Goal: Use online tool/utility: Utilize a website feature to perform a specific function

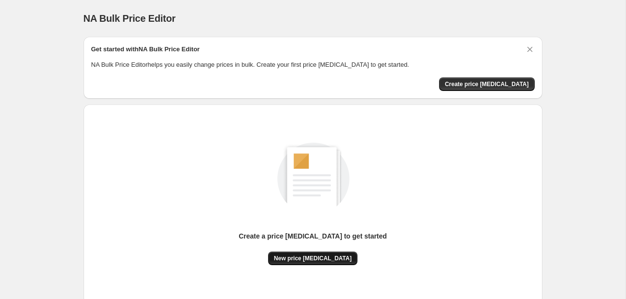
click at [303, 260] on span "New price [MEDICAL_DATA]" at bounding box center [313, 258] width 78 height 8
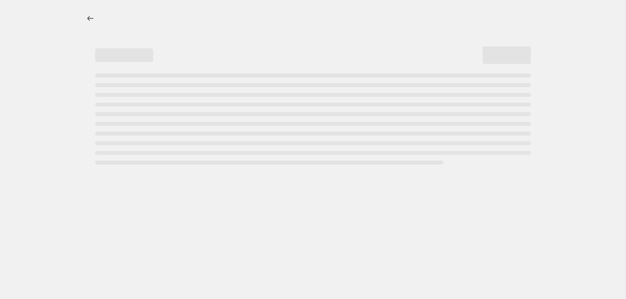
select select "percentage"
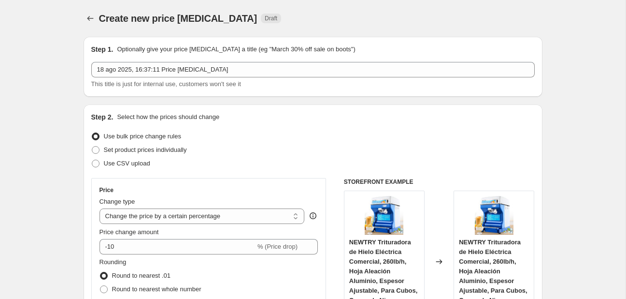
scroll to position [153, 0]
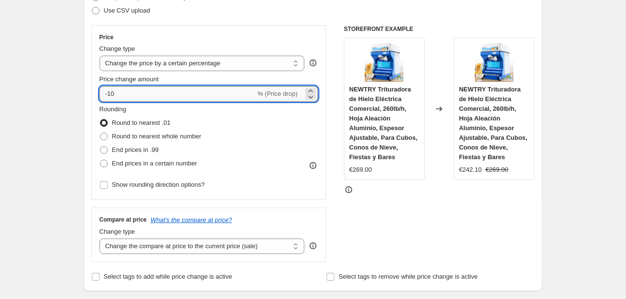
click at [187, 94] on input "-10" at bounding box center [178, 93] width 156 height 15
type input "-1"
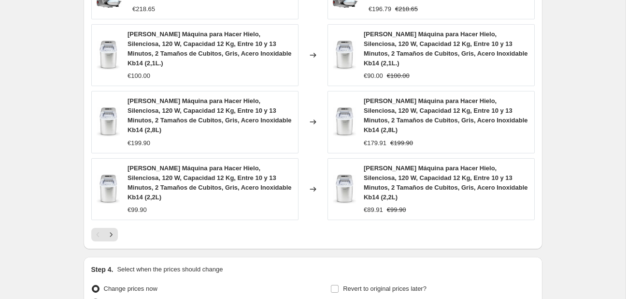
scroll to position [730, 0]
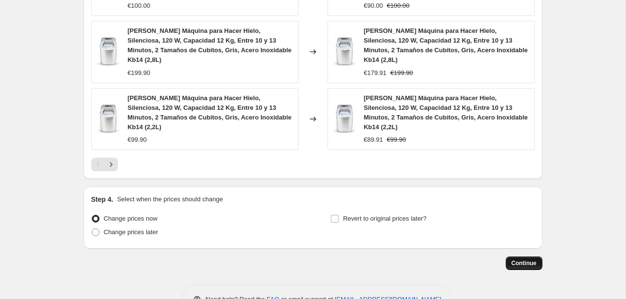
type input "-25"
click at [525, 256] on button "Continue" at bounding box center [524, 263] width 37 height 14
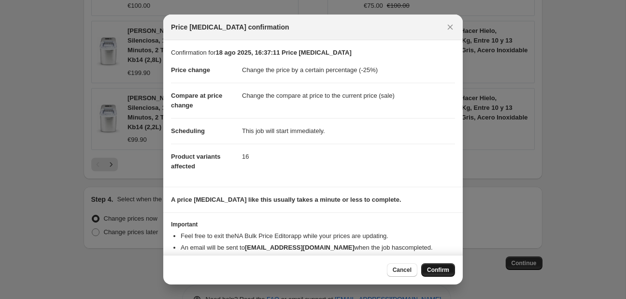
click at [426, 265] on button "Confirm" at bounding box center [438, 270] width 34 height 14
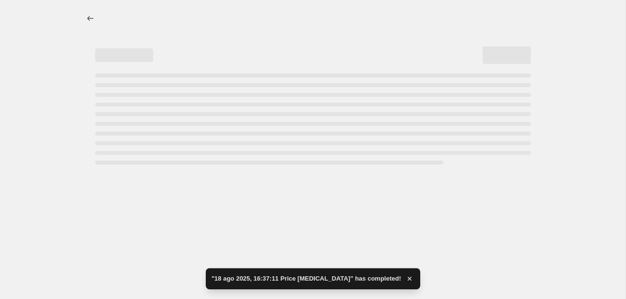
select select "percentage"
